Goal: Information Seeking & Learning: Learn about a topic

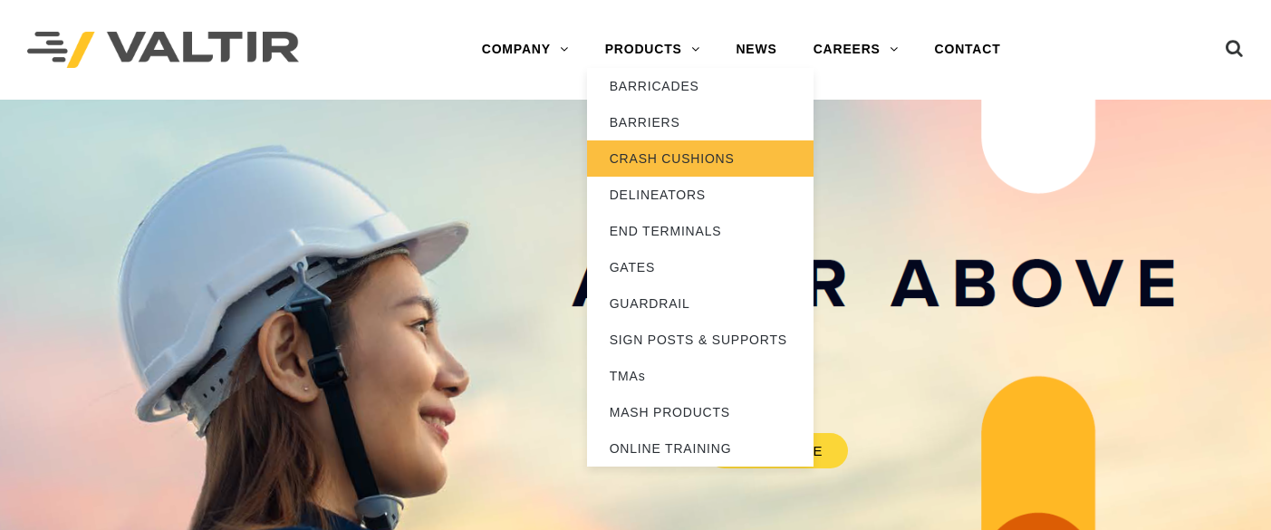
click at [685, 157] on link "CRASH CUSHIONS" at bounding box center [700, 158] width 227 height 36
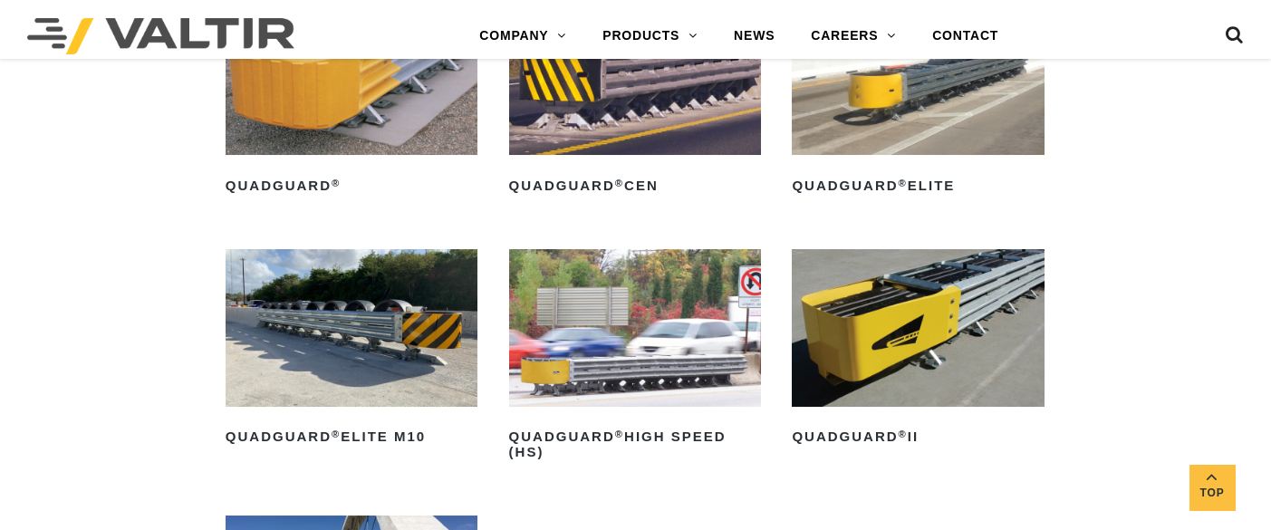
scroll to position [1329, 0]
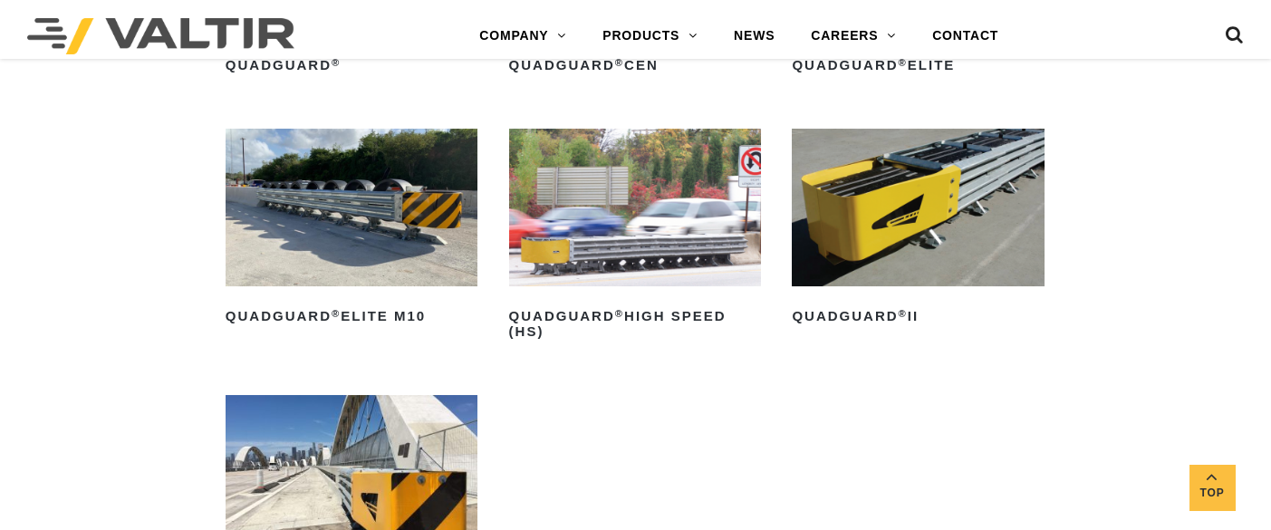
click at [885, 251] on img at bounding box center [918, 208] width 252 height 158
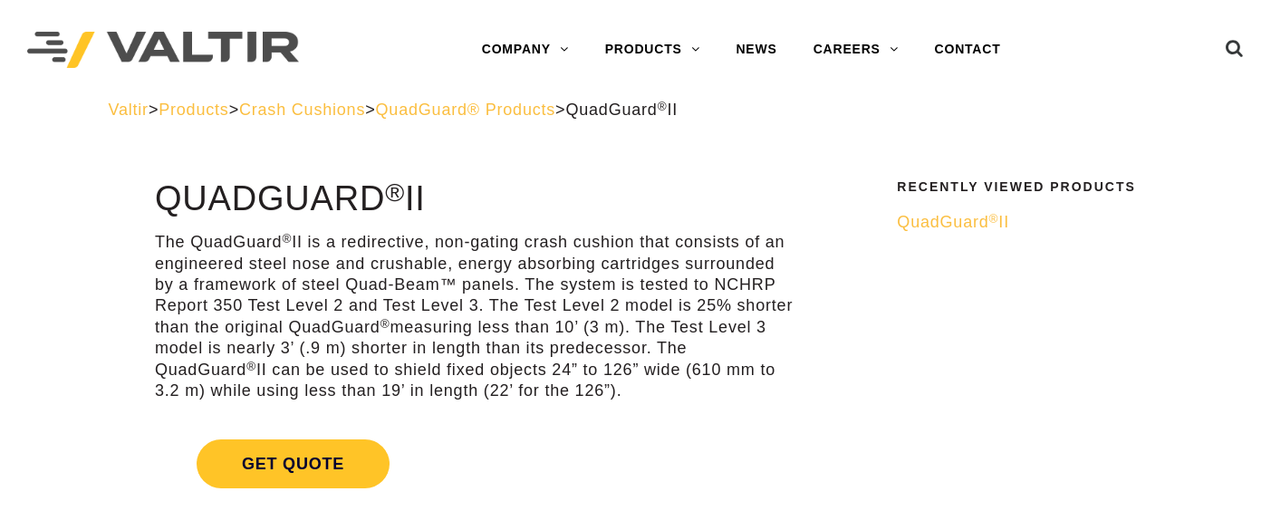
drag, startPoint x: 159, startPoint y: 369, endPoint x: 638, endPoint y: 387, distance: 479.8
click at [638, 387] on p "The QuadGuard ® II is a redirective, non-gating crash cushion that consists of …" at bounding box center [476, 316] width 643 height 169
copy p "QuadGuard ® II can be used to shield fixed objects 24” to 126” wide (610 mm to …"
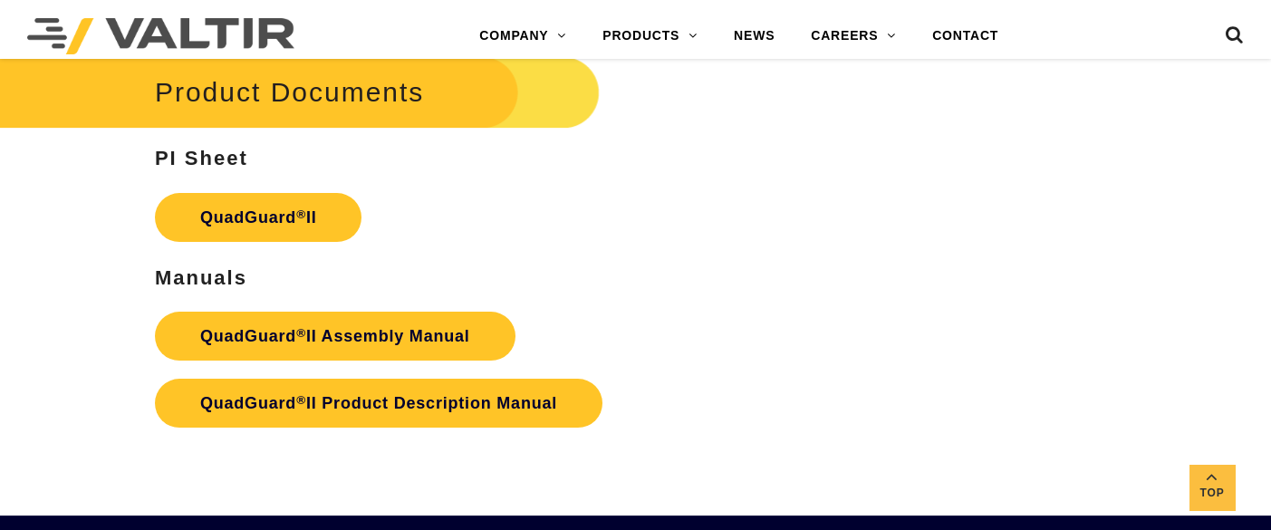
scroll to position [3866, 0]
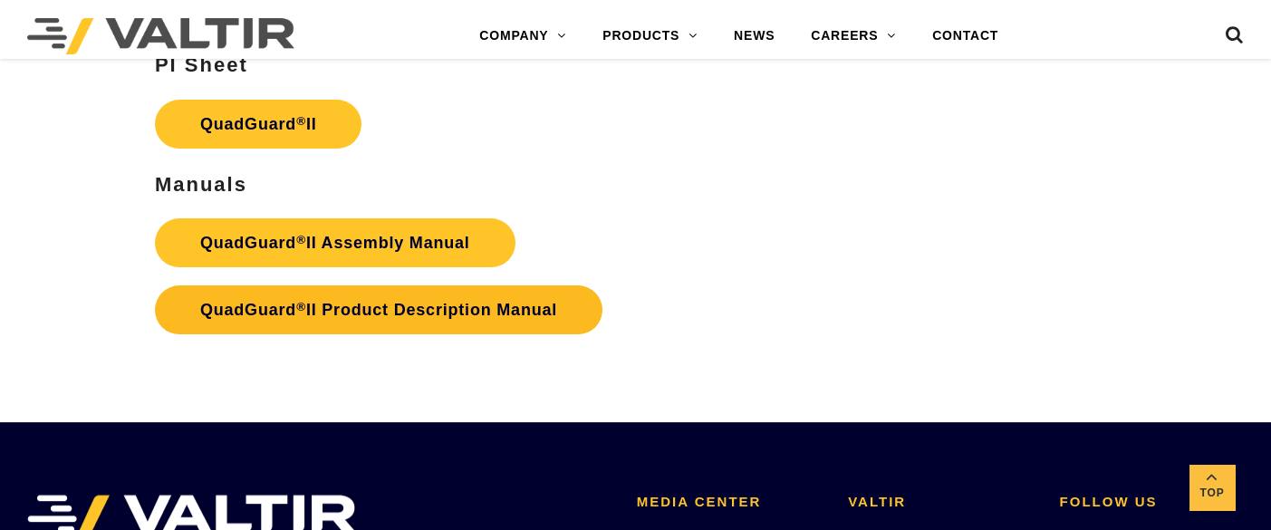
click at [497, 301] on strong "QuadGuard ® II Product Description Manual" at bounding box center [378, 310] width 357 height 18
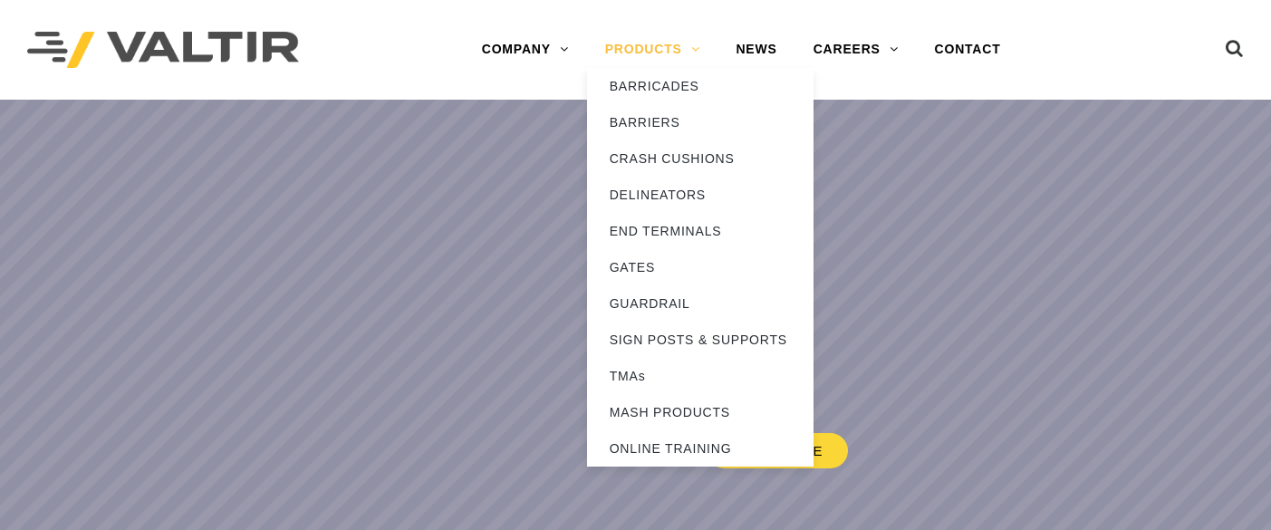
click at [653, 46] on link "PRODUCTS" at bounding box center [652, 50] width 131 height 36
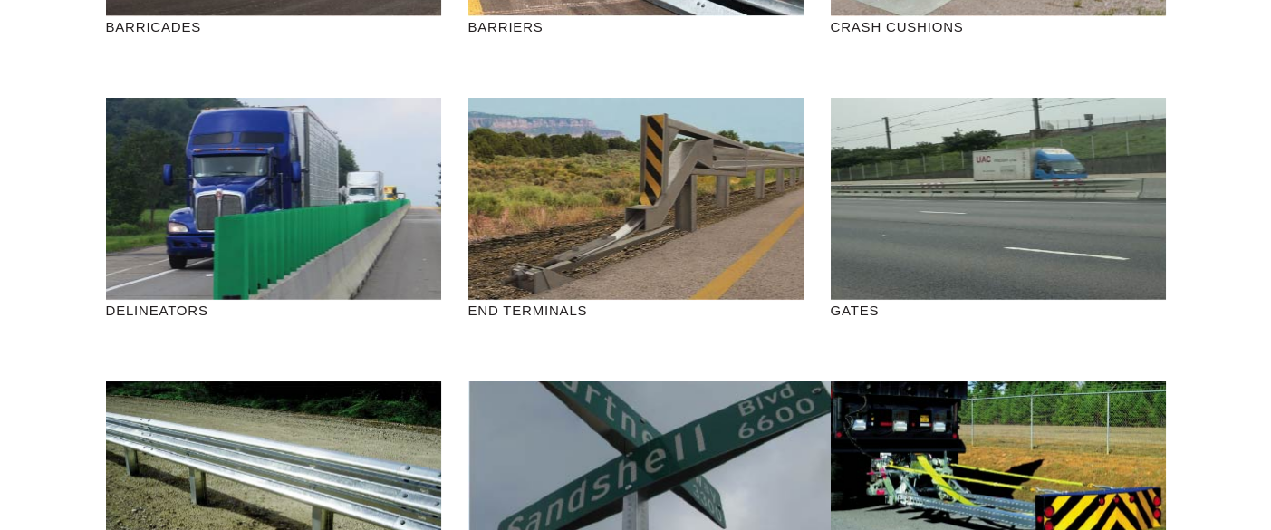
scroll to position [241, 0]
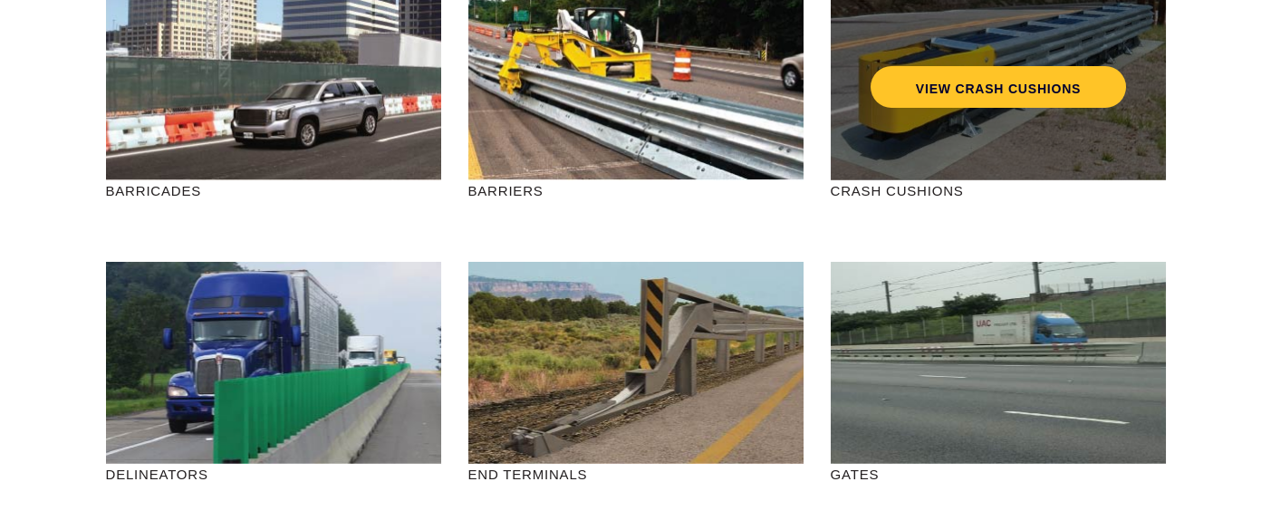
click at [937, 125] on div "VIEW CRASH CUSHIONS" at bounding box center [998, 79] width 335 height 202
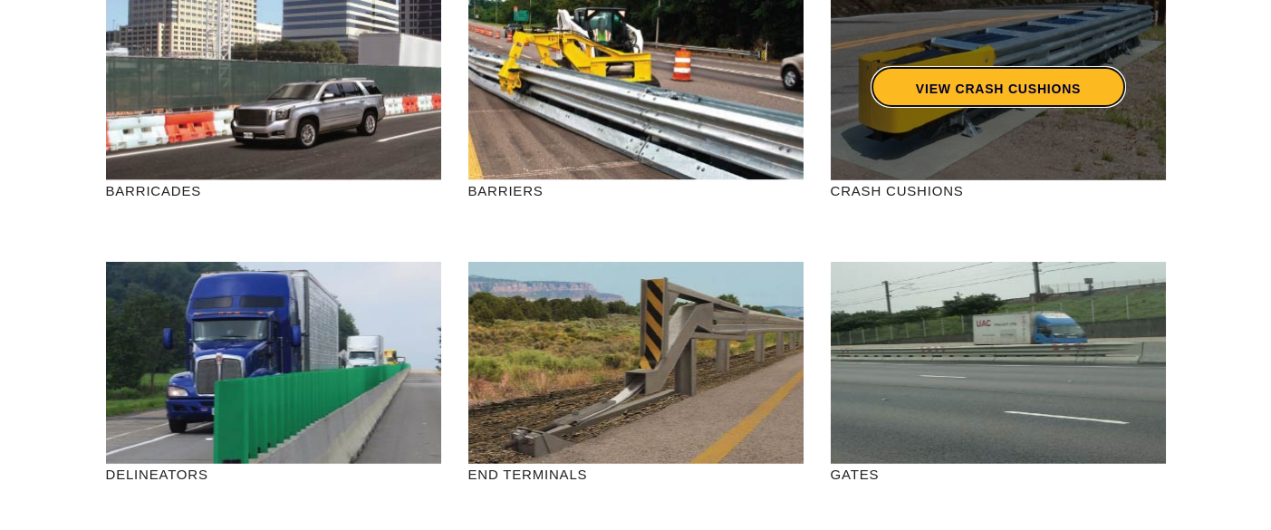
click at [958, 82] on link "VIEW CRASH CUSHIONS" at bounding box center [998, 87] width 256 height 42
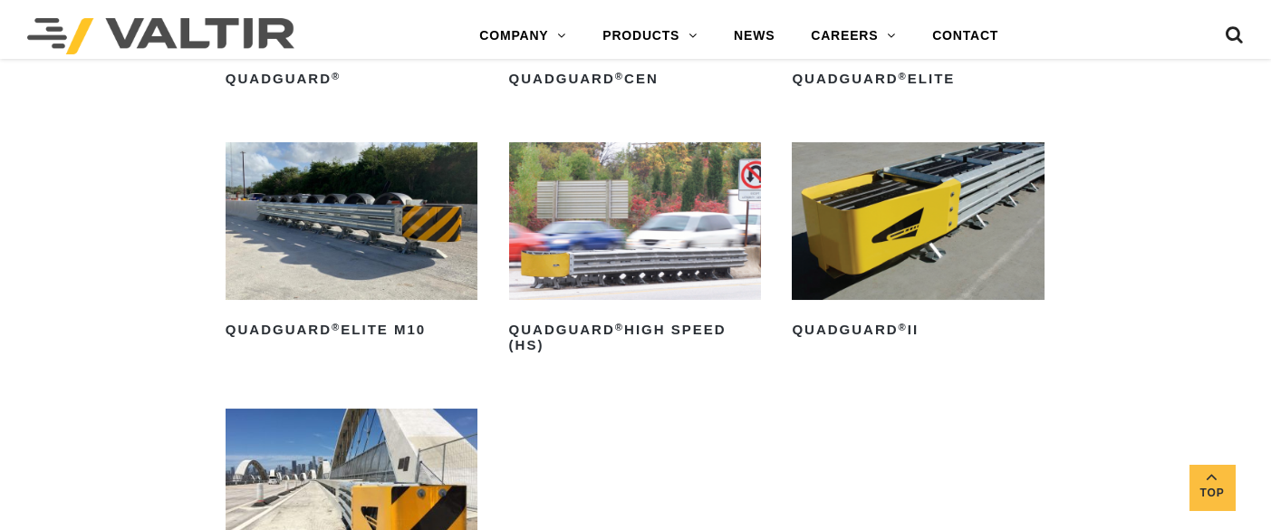
scroll to position [1329, 0]
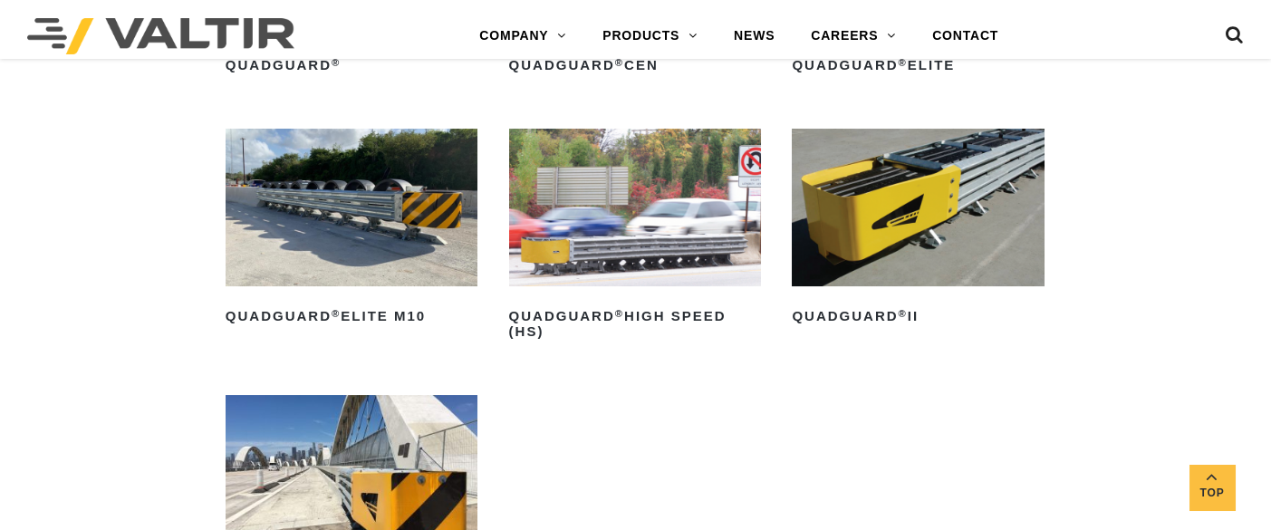
click at [856, 226] on img at bounding box center [918, 208] width 252 height 158
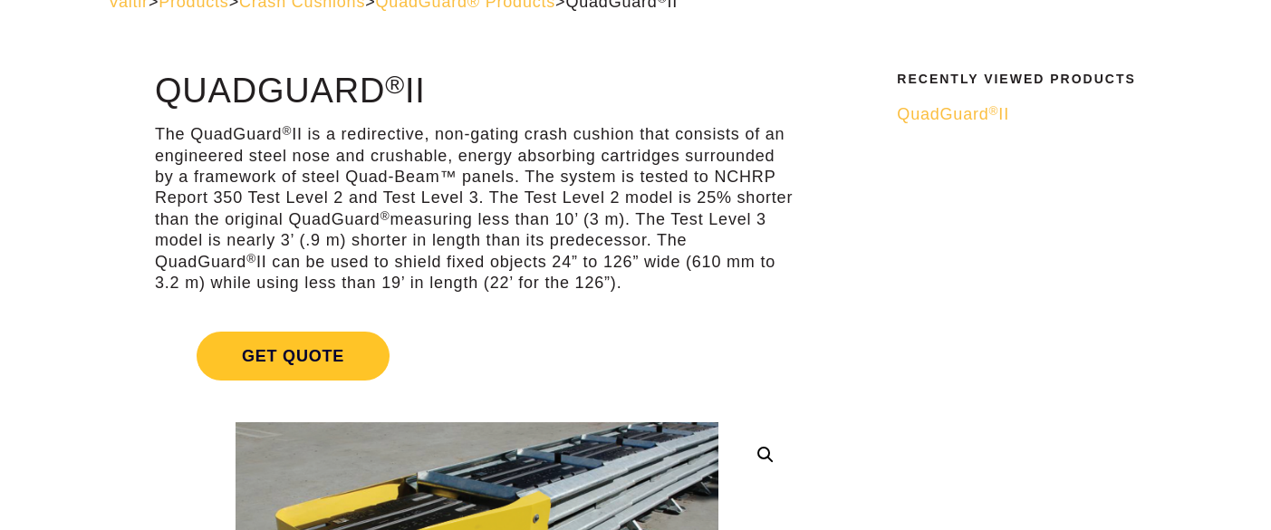
scroll to position [121, 0]
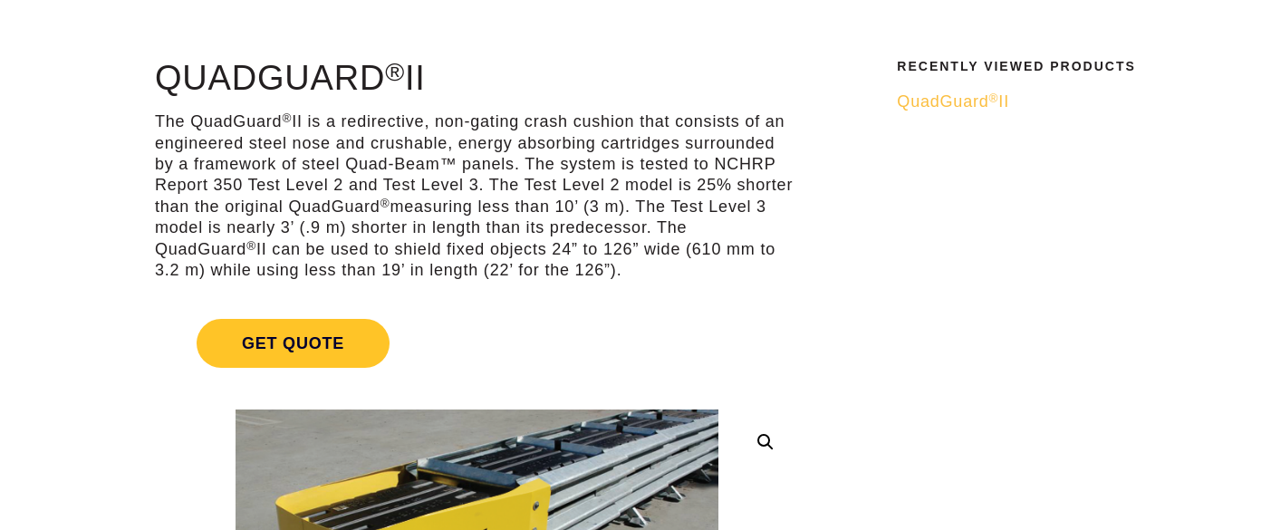
drag, startPoint x: 661, startPoint y: 226, endPoint x: 682, endPoint y: 266, distance: 45.4
click at [682, 266] on p "The QuadGuard ® II is a redirective, non-gating crash cushion that consists of …" at bounding box center [476, 195] width 643 height 169
copy p "The QuadGuard ® II can be used to shield fixed objects 24” to 126” wide (610 mm…"
